Goal: Information Seeking & Learning: Learn about a topic

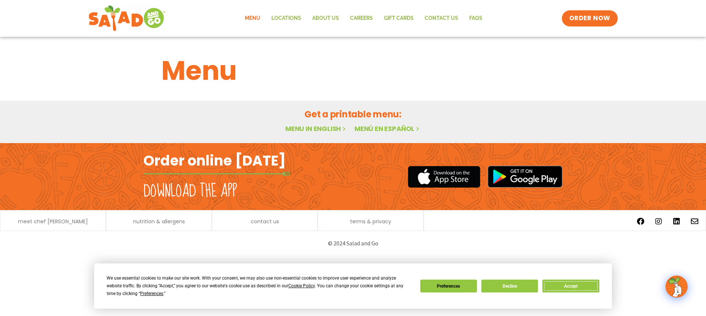
click at [576, 282] on button "Accept" at bounding box center [571, 286] width 57 height 13
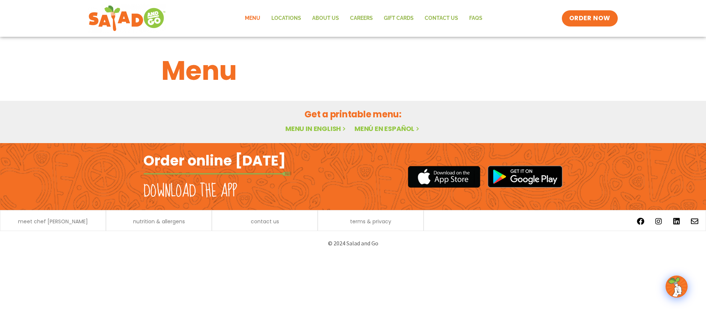
click at [235, 156] on h2 "Order online [DATE]" at bounding box center [214, 161] width 142 height 18
click at [306, 127] on link "Menu in English" at bounding box center [316, 128] width 62 height 9
click at [309, 124] on div "Menu in English Menú en español" at bounding box center [353, 129] width 383 height 11
click at [310, 127] on link "Menu in English" at bounding box center [316, 128] width 62 height 9
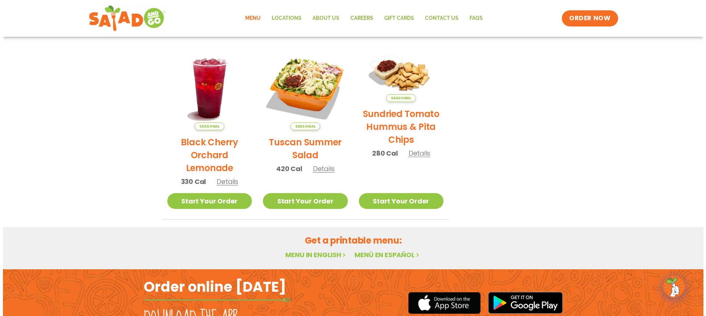
scroll to position [331, 0]
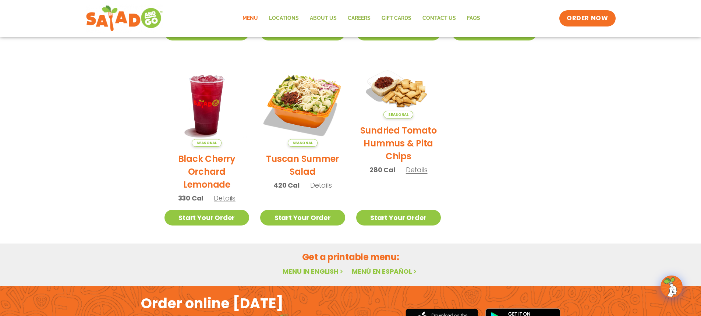
click at [320, 187] on span "Details" at bounding box center [321, 185] width 22 height 9
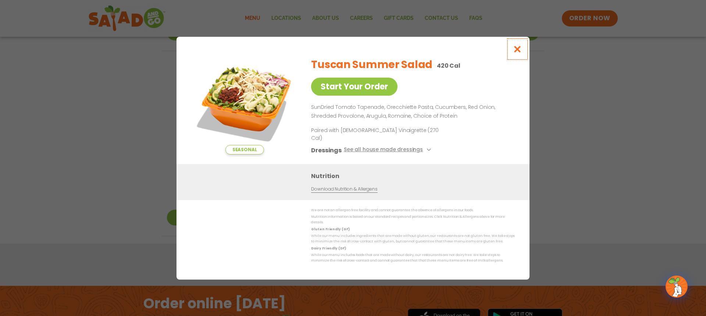
click at [519, 53] on icon "Close modal" at bounding box center [517, 49] width 9 height 8
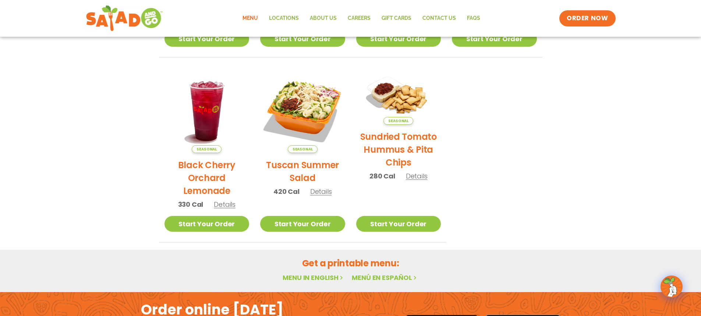
scroll to position [414, 0]
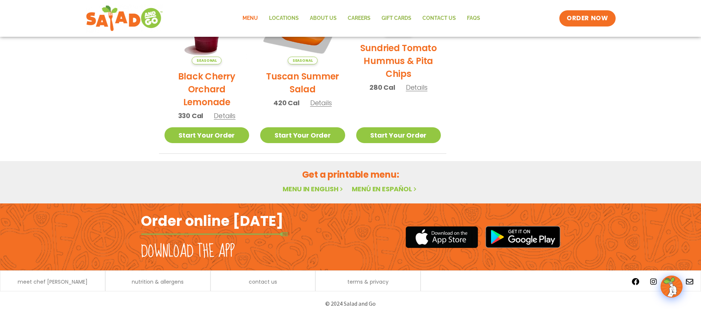
click at [303, 189] on link "Menu in English" at bounding box center [314, 188] width 62 height 9
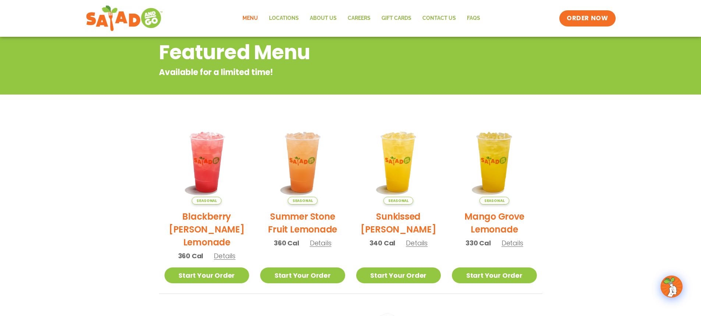
scroll to position [9, 0]
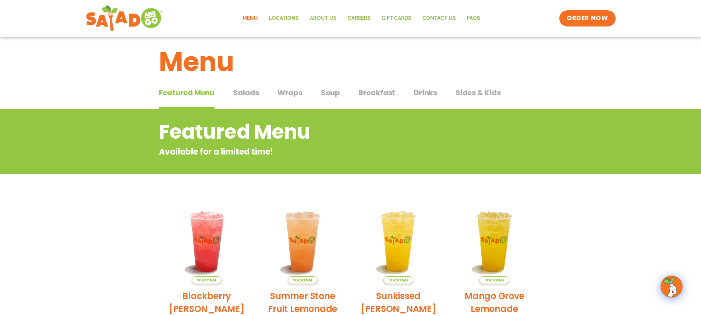
click at [247, 97] on span "Salads" at bounding box center [246, 92] width 26 height 11
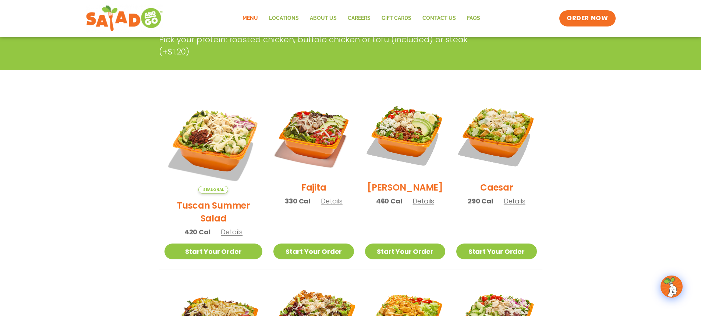
scroll to position [119, 0]
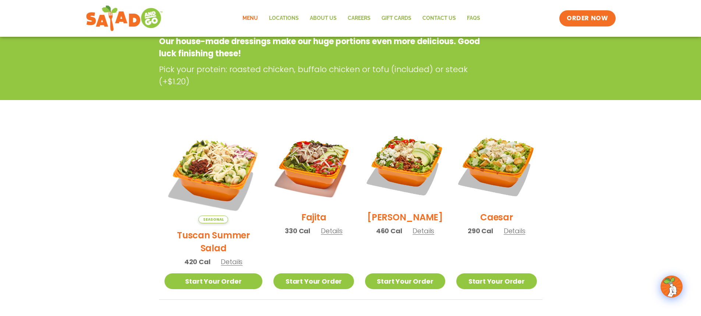
click at [321, 233] on span "Details" at bounding box center [332, 230] width 22 height 9
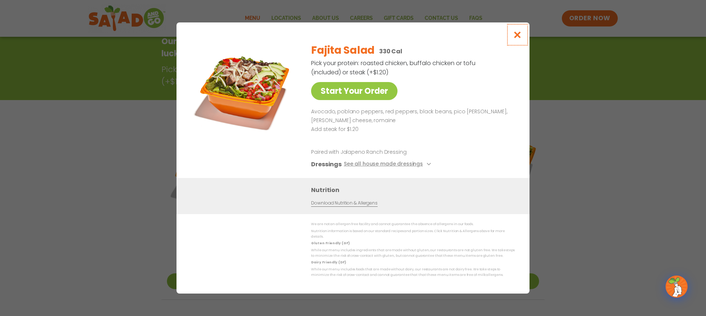
click at [521, 38] on icon "Close modal" at bounding box center [517, 35] width 9 height 8
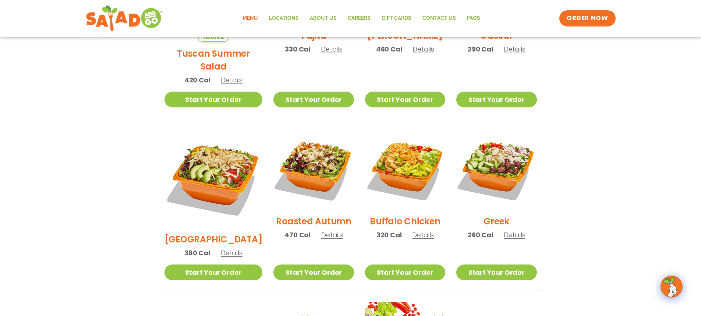
scroll to position [377, 0]
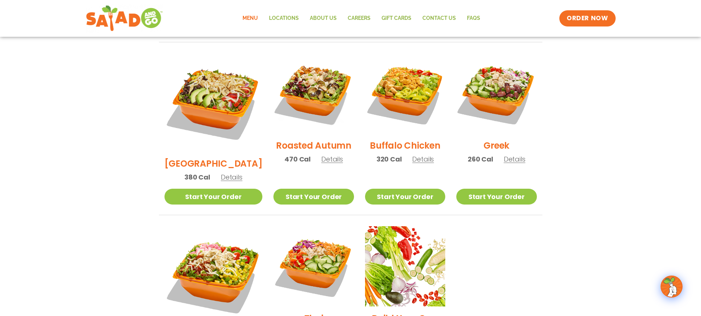
click at [511, 155] on span "Details" at bounding box center [515, 159] width 22 height 9
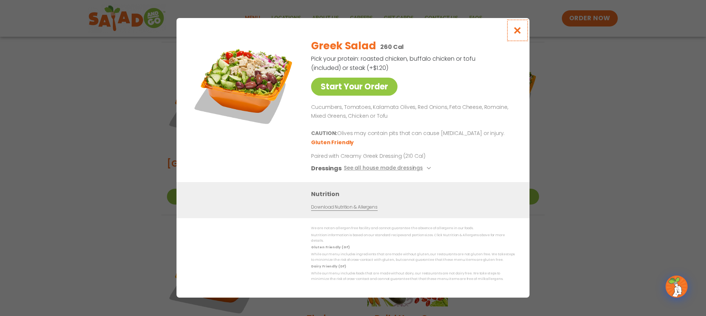
click at [518, 37] on button "Close modal" at bounding box center [518, 30] width 24 height 25
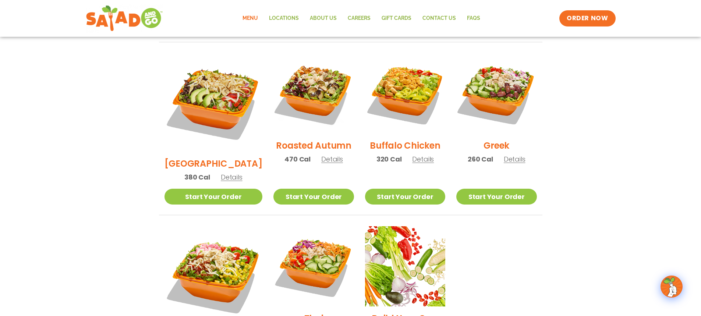
click at [321, 155] on span "Details" at bounding box center [332, 159] width 22 height 9
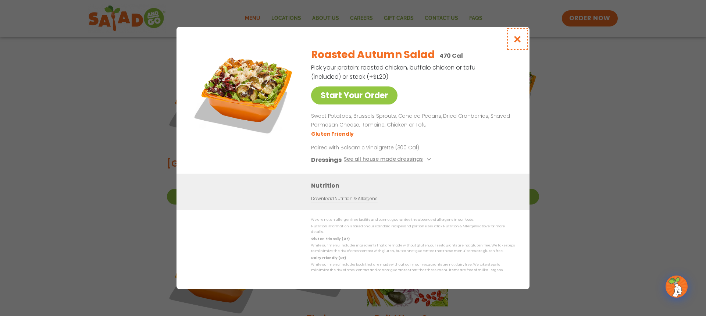
click at [517, 39] on icon "Close modal" at bounding box center [517, 39] width 9 height 8
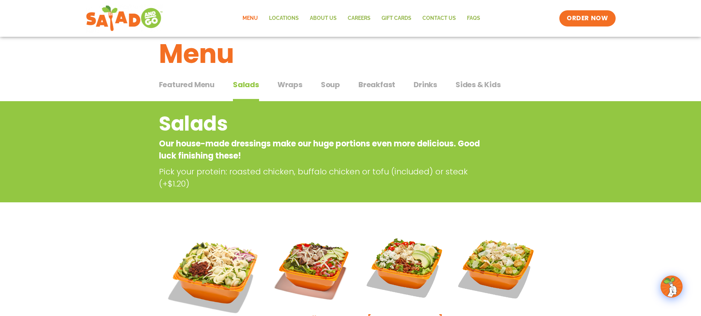
scroll to position [0, 0]
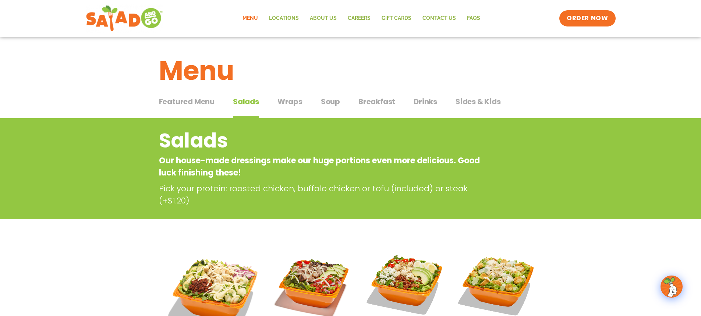
click at [327, 95] on div "Featured Menu Featured Menu Salads Salads Wraps Wraps Soup Soup Breakfast Break…" at bounding box center [350, 105] width 383 height 25
click at [326, 101] on span "Soup" at bounding box center [330, 101] width 19 height 11
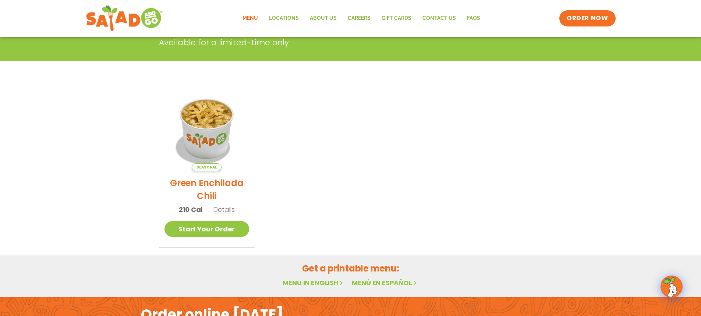
scroll to position [147, 0]
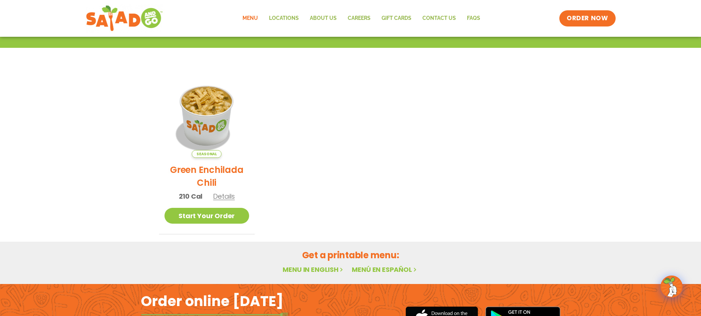
click at [86, 114] on section "Soup Ask what our soup is. (Besides soup-erb!) Available for a limited-time onl…" at bounding box center [350, 102] width 701 height 263
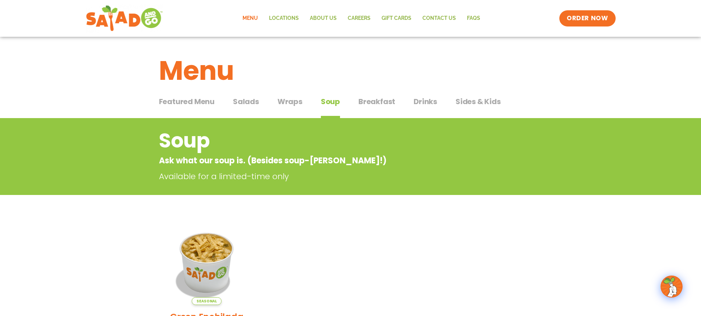
click at [251, 97] on span "Salads" at bounding box center [246, 101] width 26 height 11
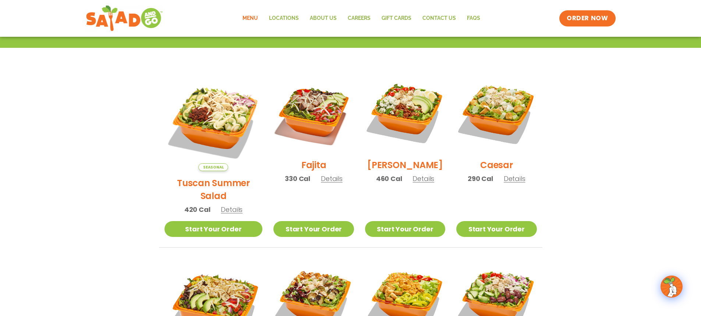
scroll to position [221, 0]
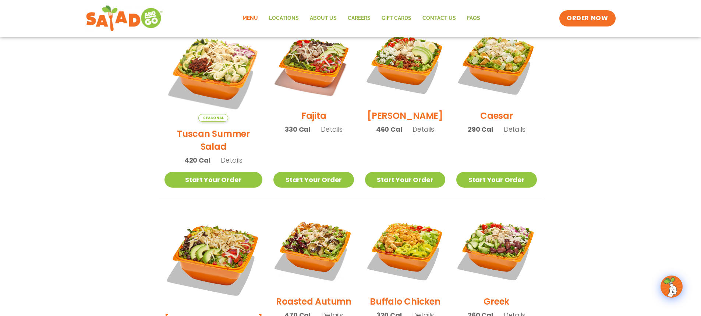
click at [319, 128] on div "Fajita 330 Cal Details" at bounding box center [313, 82] width 80 height 117
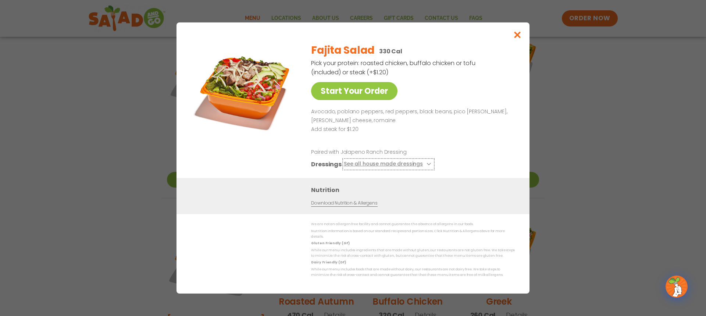
click at [359, 166] on button "See all house made dressings" at bounding box center [388, 164] width 89 height 9
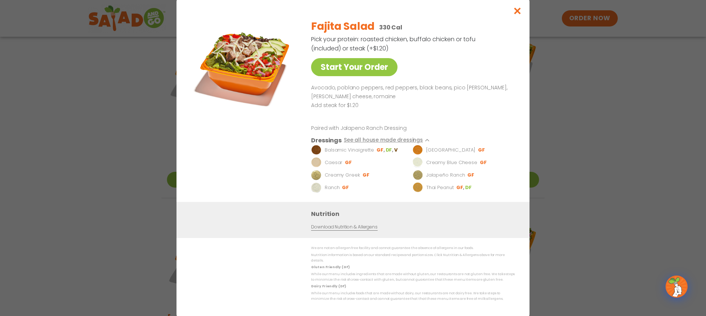
click at [359, 166] on li "Caesar GF" at bounding box center [360, 162] width 99 height 10
click at [409, 144] on button "See all house made dressings" at bounding box center [388, 140] width 89 height 9
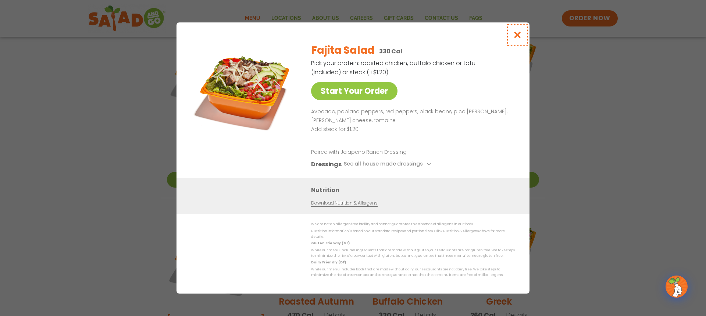
click at [520, 31] on button "Close modal" at bounding box center [518, 34] width 24 height 25
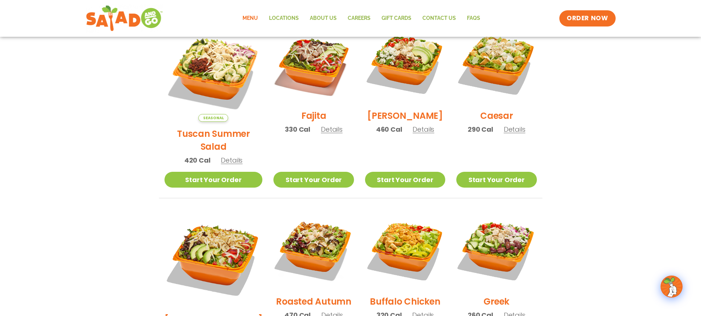
click at [322, 131] on span "Details" at bounding box center [332, 129] width 22 height 9
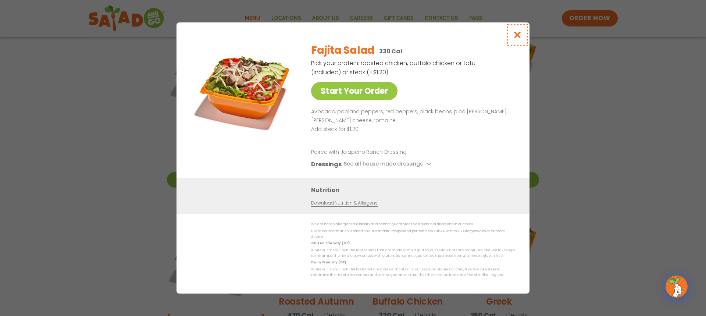
click at [517, 32] on button "Close modal" at bounding box center [518, 34] width 24 height 25
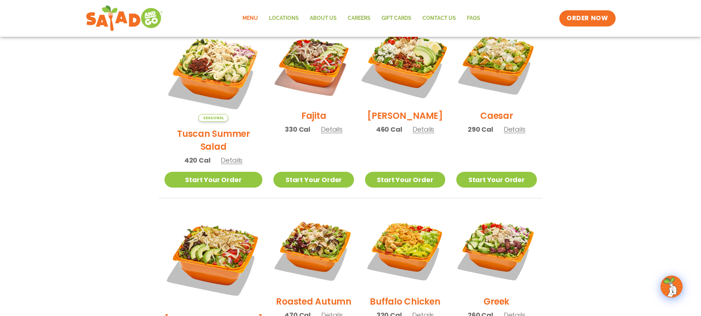
scroll to position [184, 0]
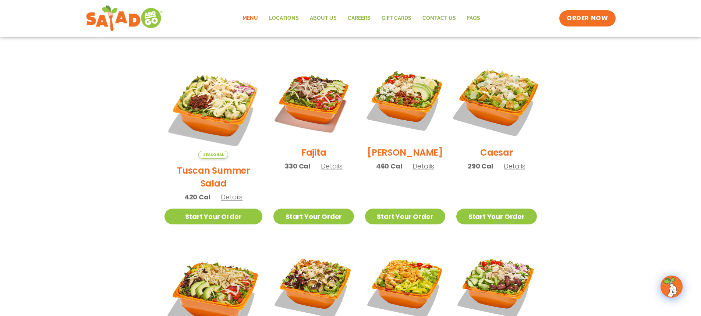
click at [481, 91] on img at bounding box center [496, 100] width 94 height 94
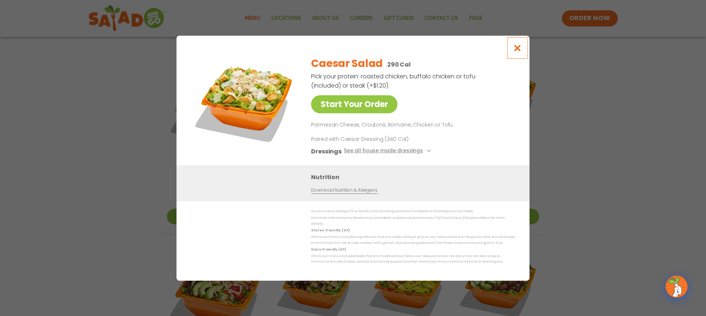
click at [522, 46] on button "Close modal" at bounding box center [518, 48] width 24 height 25
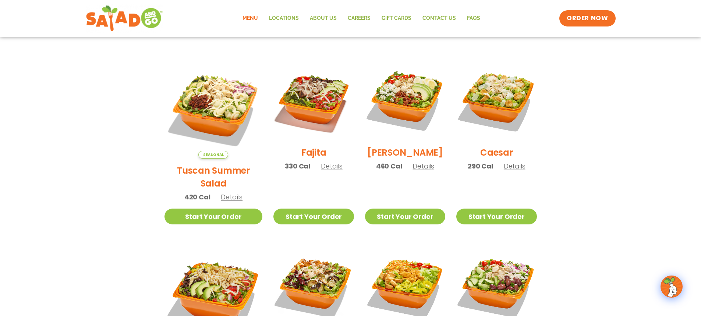
click at [321, 171] on span "Details" at bounding box center [332, 166] width 22 height 9
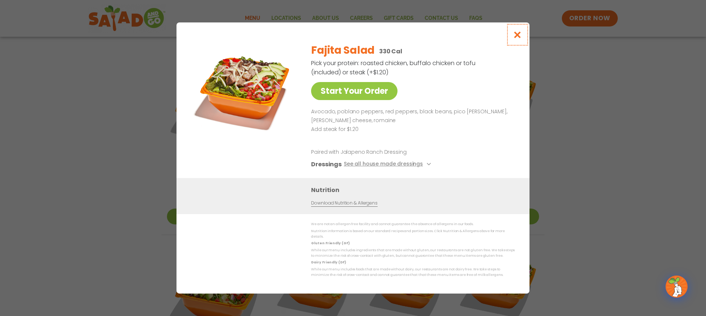
click at [520, 37] on icon "Close modal" at bounding box center [517, 35] width 9 height 8
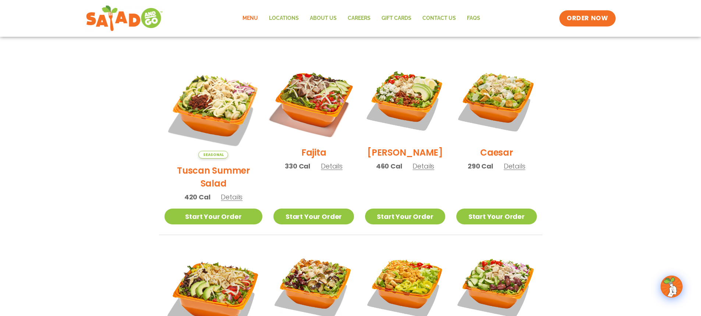
click at [310, 100] on img at bounding box center [313, 100] width 94 height 94
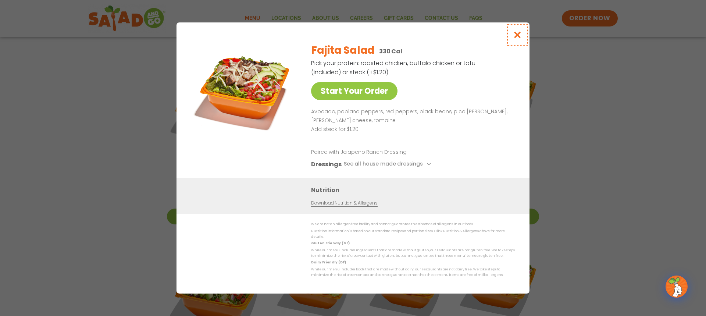
click at [513, 38] on button "Close modal" at bounding box center [518, 34] width 24 height 25
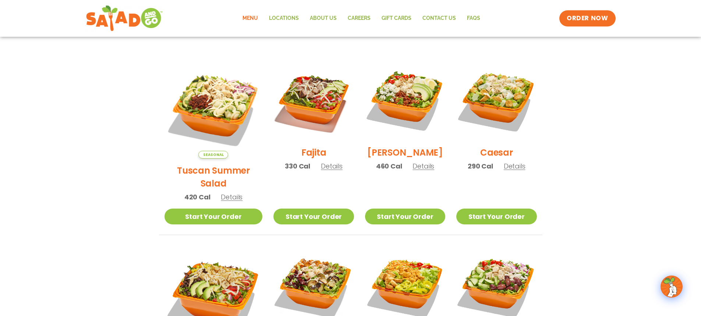
click at [229, 192] on span "Details" at bounding box center [232, 196] width 22 height 9
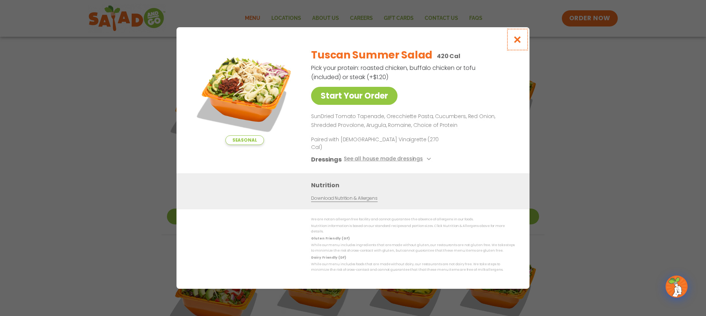
click at [516, 43] on icon "Close modal" at bounding box center [517, 40] width 9 height 8
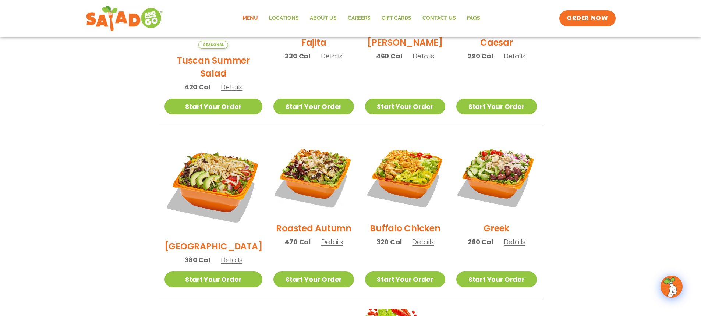
scroll to position [294, 0]
click at [221, 255] on span "Details" at bounding box center [232, 259] width 22 height 9
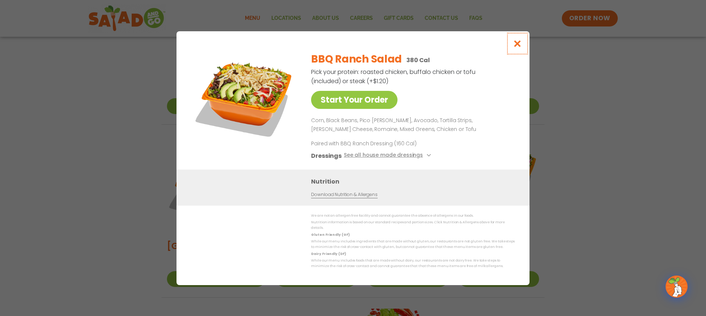
click at [519, 47] on icon "Close modal" at bounding box center [517, 44] width 9 height 8
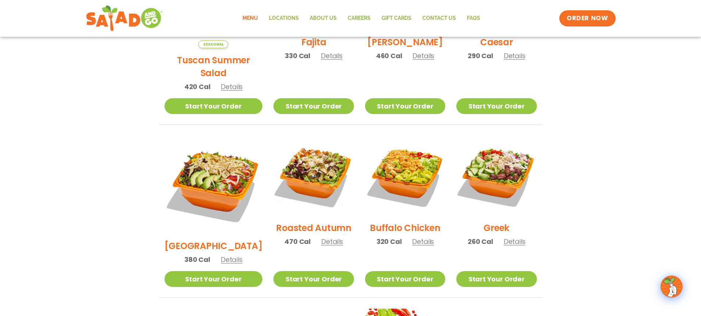
click at [321, 237] on span "Details" at bounding box center [332, 241] width 22 height 9
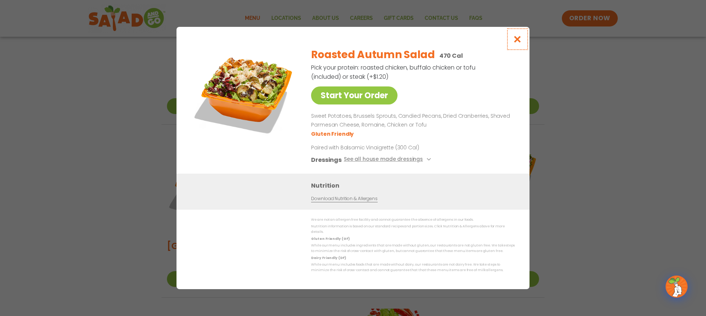
click at [523, 42] on button "Close modal" at bounding box center [518, 39] width 24 height 25
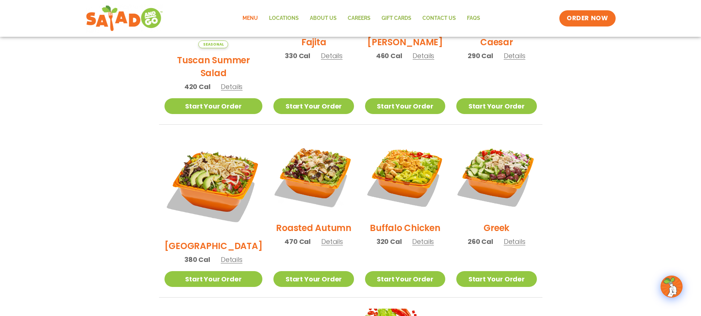
click at [423, 237] on span "Details" at bounding box center [423, 241] width 22 height 9
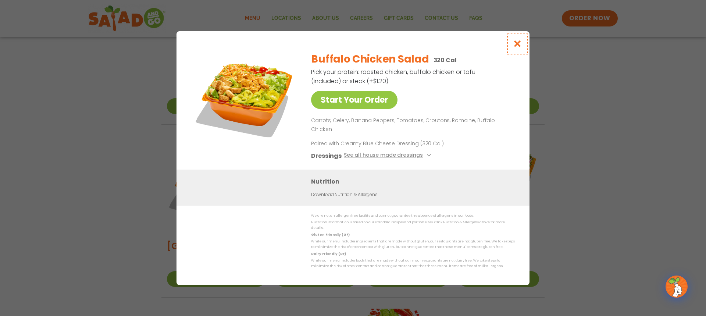
click at [522, 47] on icon "Close modal" at bounding box center [517, 44] width 9 height 8
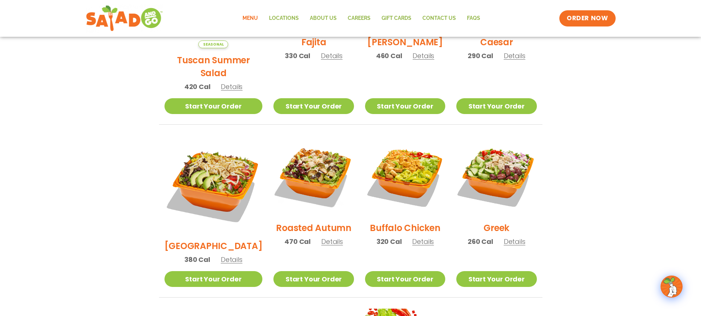
click at [507, 237] on span "Details" at bounding box center [515, 241] width 22 height 9
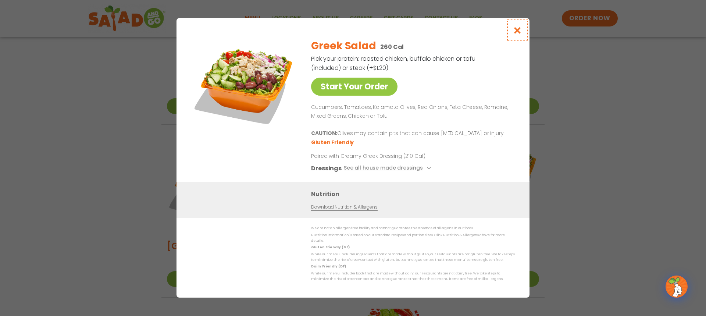
click at [520, 33] on icon "Close modal" at bounding box center [517, 30] width 9 height 8
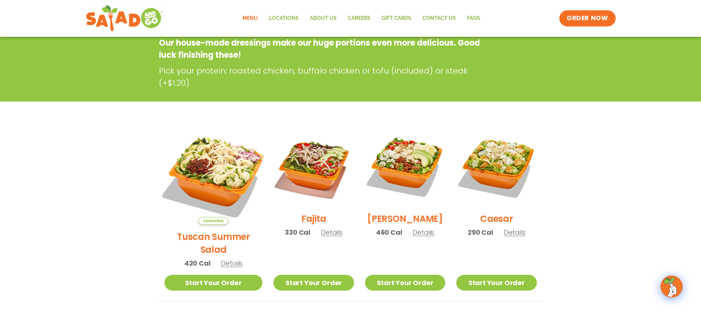
scroll to position [110, 0]
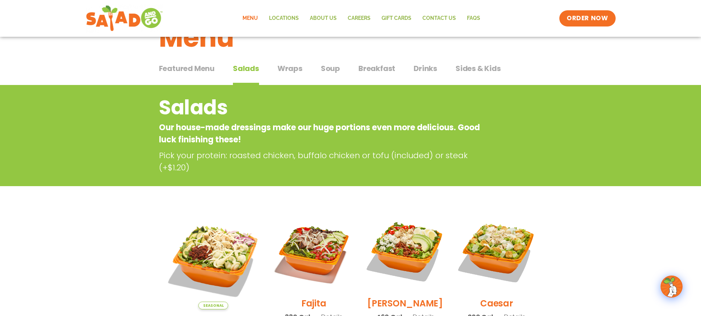
scroll to position [9, 0]
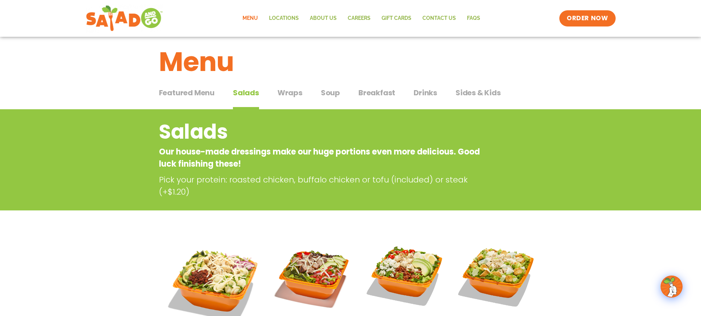
click at [469, 95] on span "Sides & Kids" at bounding box center [477, 92] width 45 height 11
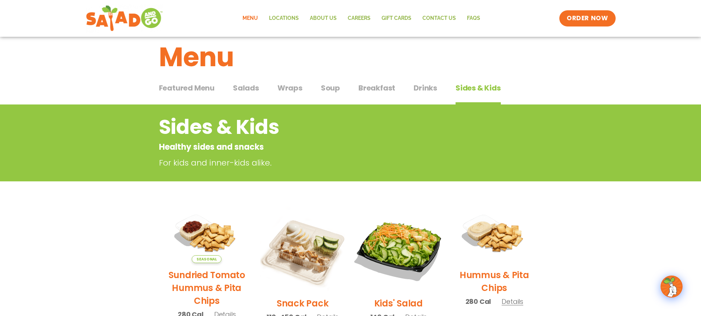
scroll to position [82, 0]
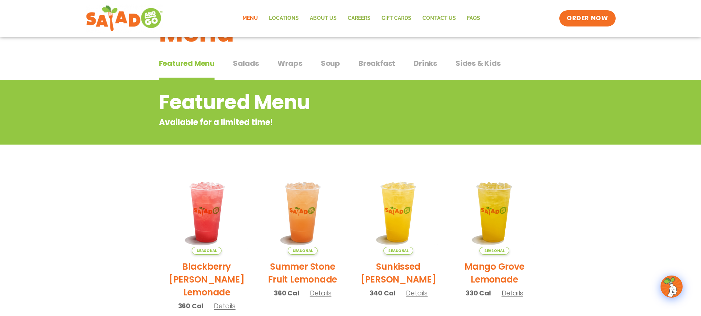
scroll to position [110, 0]
